Goal: Task Accomplishment & Management: Complete application form

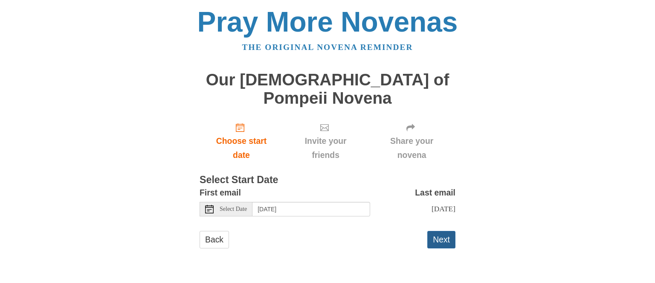
click at [443, 231] on button "Next" at bounding box center [441, 239] width 28 height 17
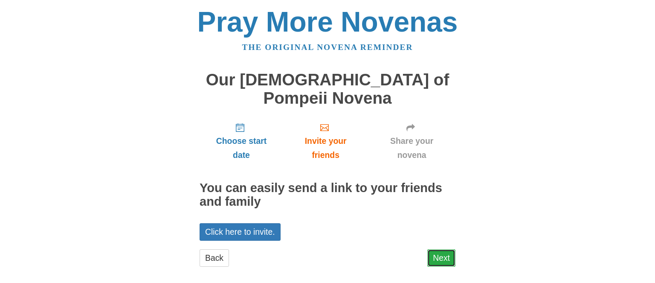
click at [441, 249] on link "Next" at bounding box center [441, 257] width 28 height 17
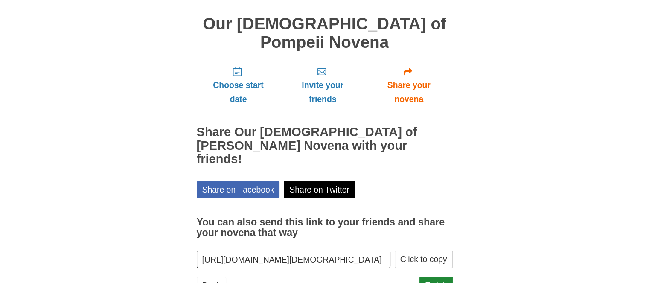
scroll to position [59, 0]
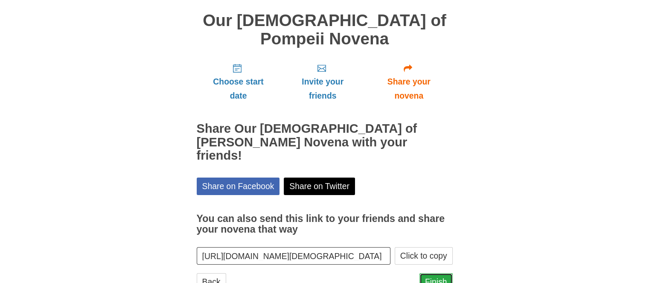
click at [443, 273] on link "Finish" at bounding box center [435, 281] width 33 height 17
